Goal: Task Accomplishment & Management: Manage account settings

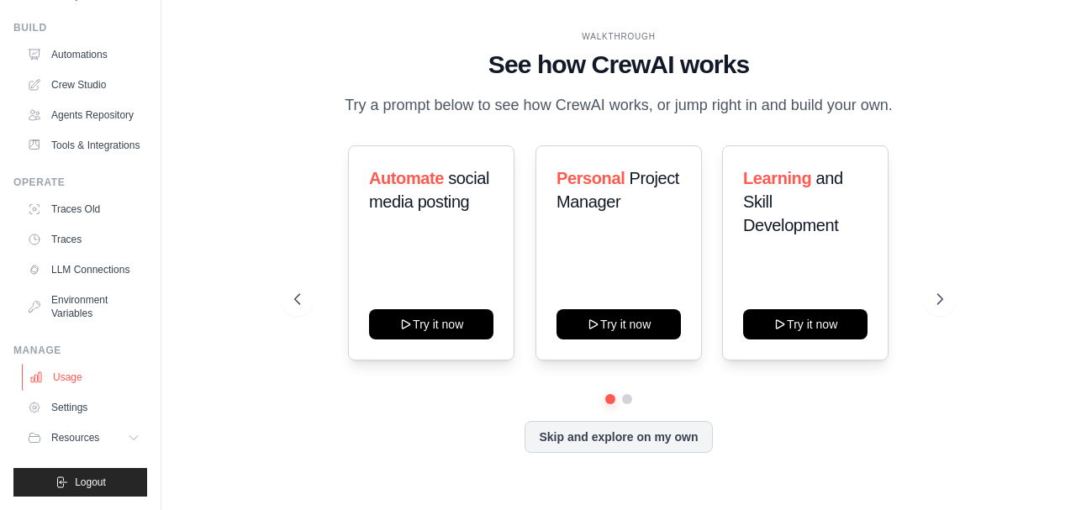
scroll to position [76, 0]
click at [74, 438] on span "Resources" at bounding box center [77, 437] width 48 height 13
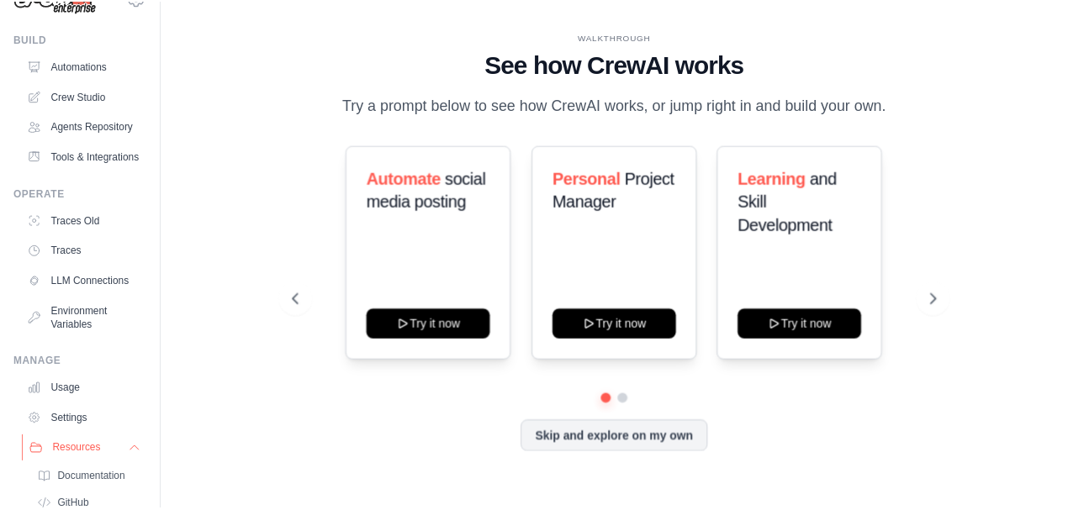
scroll to position [15, 0]
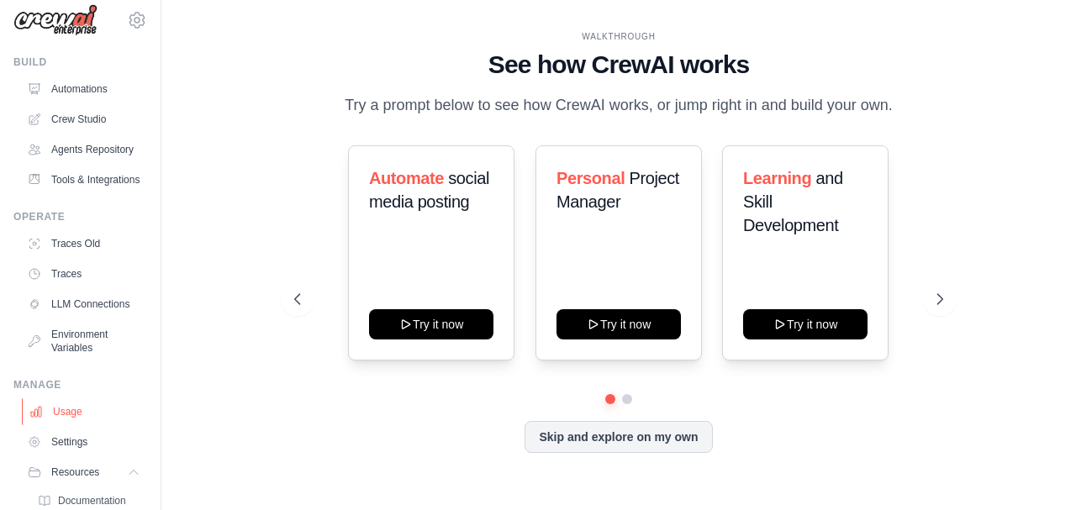
click at [61, 426] on link "Usage" at bounding box center [85, 412] width 127 height 27
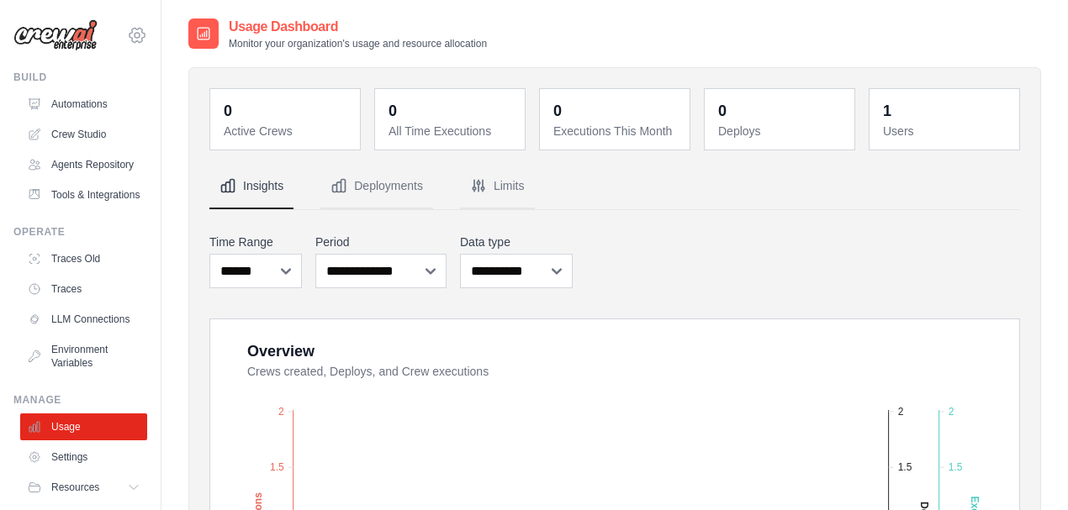
click at [127, 40] on icon at bounding box center [137, 35] width 20 height 20
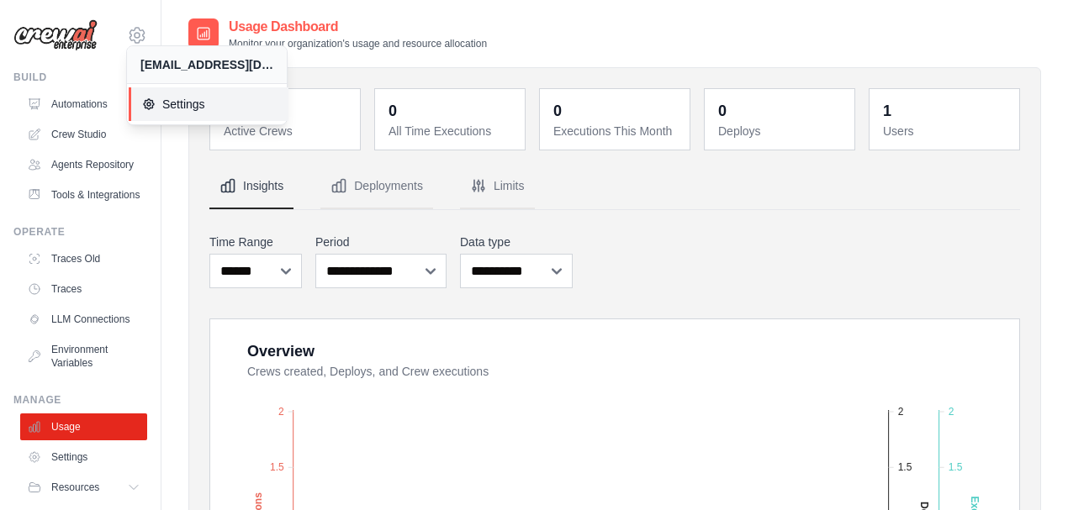
click at [185, 103] on span "Settings" at bounding box center [208, 104] width 133 height 17
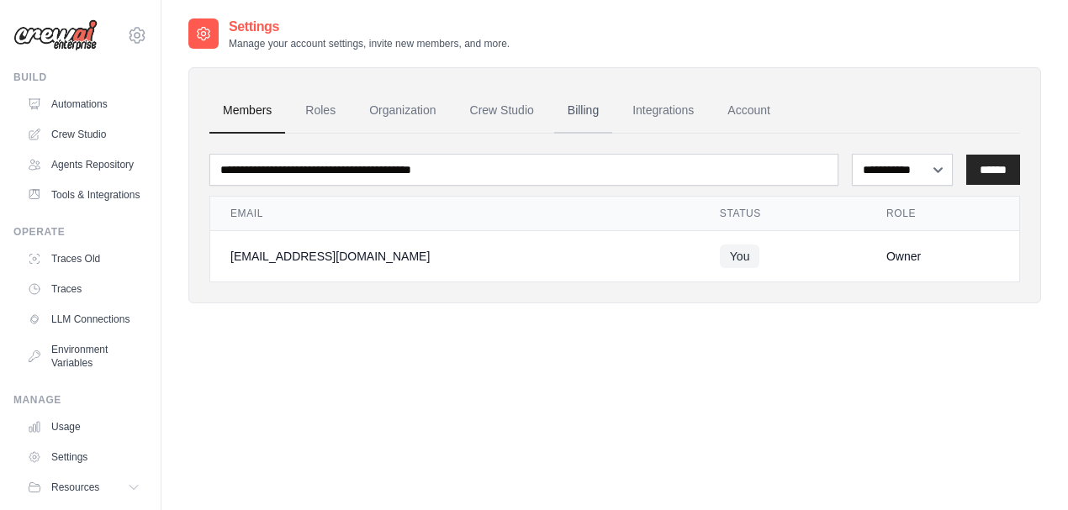
click at [584, 114] on link "Billing" at bounding box center [583, 110] width 58 height 45
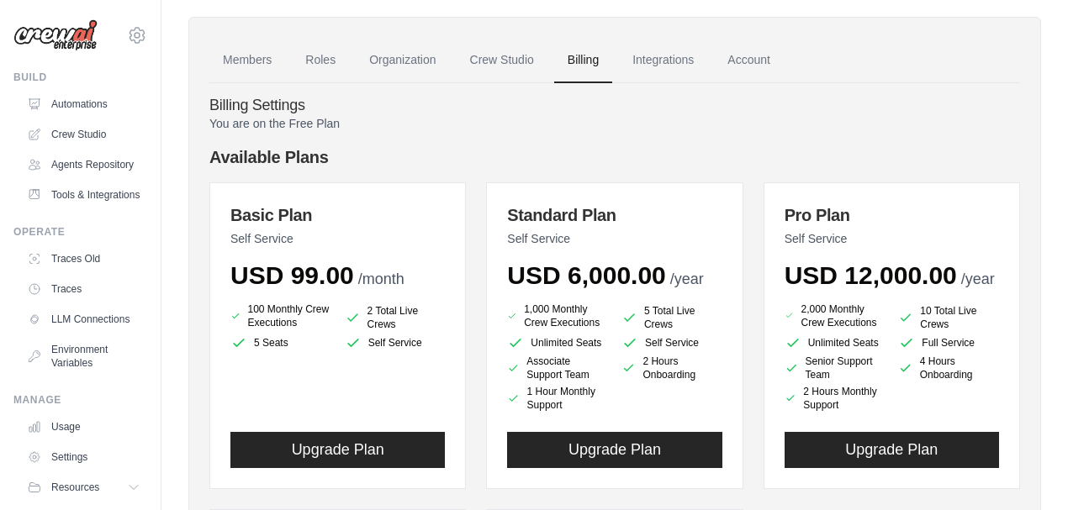
scroll to position [29, 0]
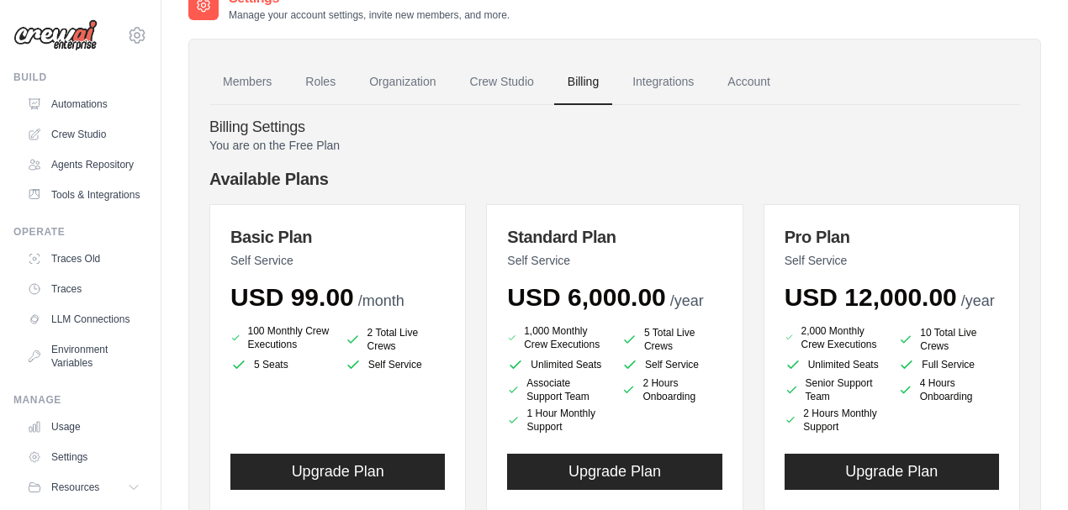
drag, startPoint x: 288, startPoint y: 297, endPoint x: 352, endPoint y: 257, distance: 75.9
click at [352, 257] on div "Basic Plan Self Service USD 99.00 /month" at bounding box center [337, 268] width 214 height 87
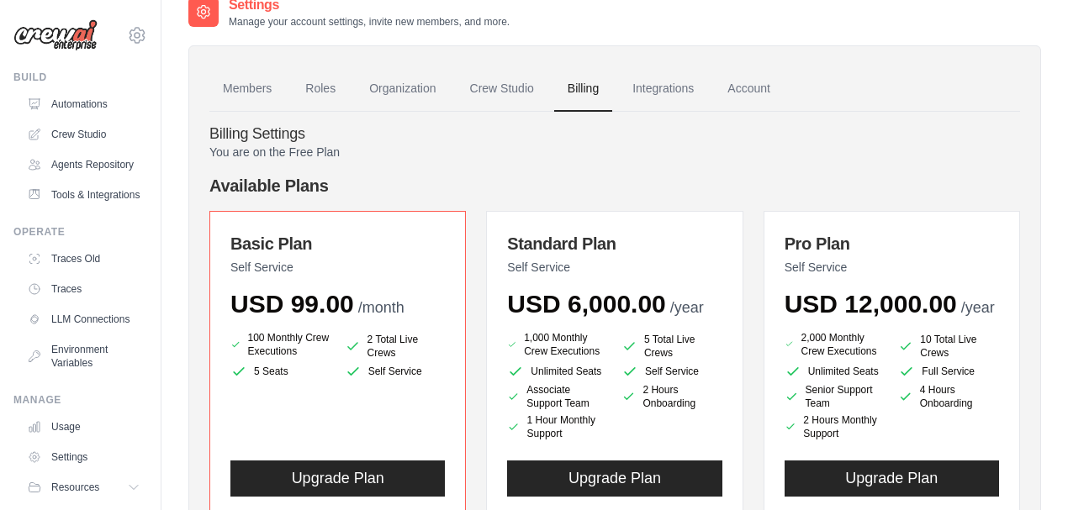
scroll to position [0, 0]
